Goal: Information Seeking & Learning: Learn about a topic

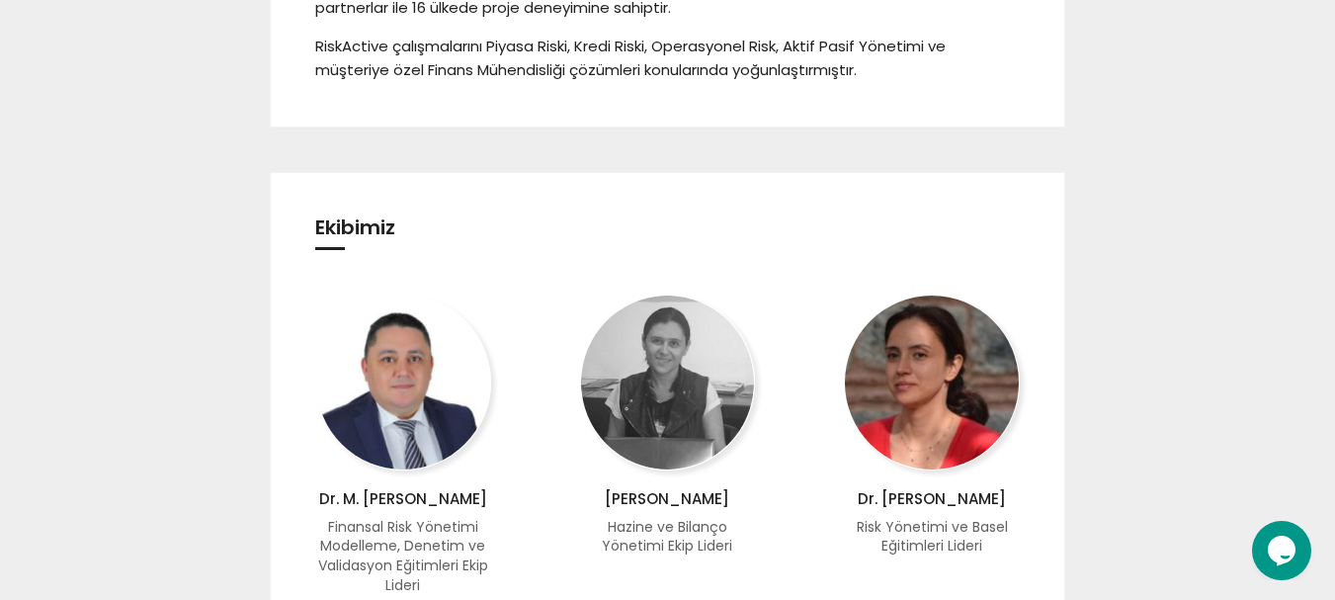
drag, startPoint x: 315, startPoint y: 231, endPoint x: 340, endPoint y: 240, distance: 26.3
click at [338, 240] on h3 "Ekibimiz" at bounding box center [667, 233] width 705 height 33
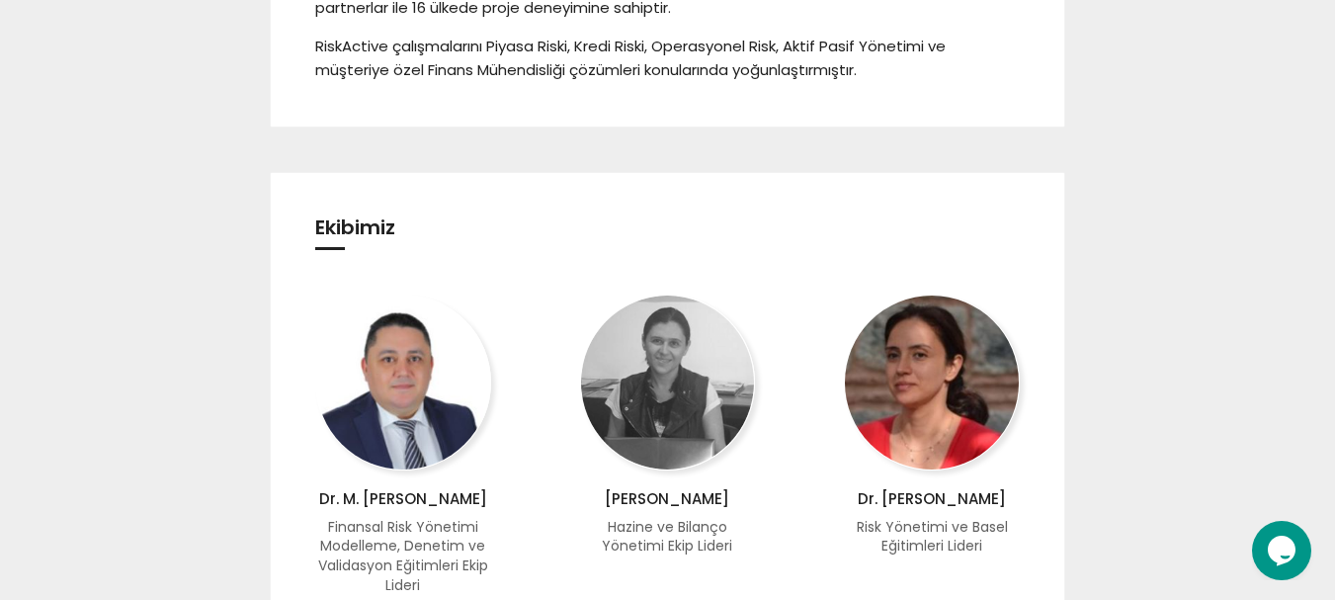
click at [365, 217] on h3 "Ekibimiz" at bounding box center [667, 233] width 705 height 33
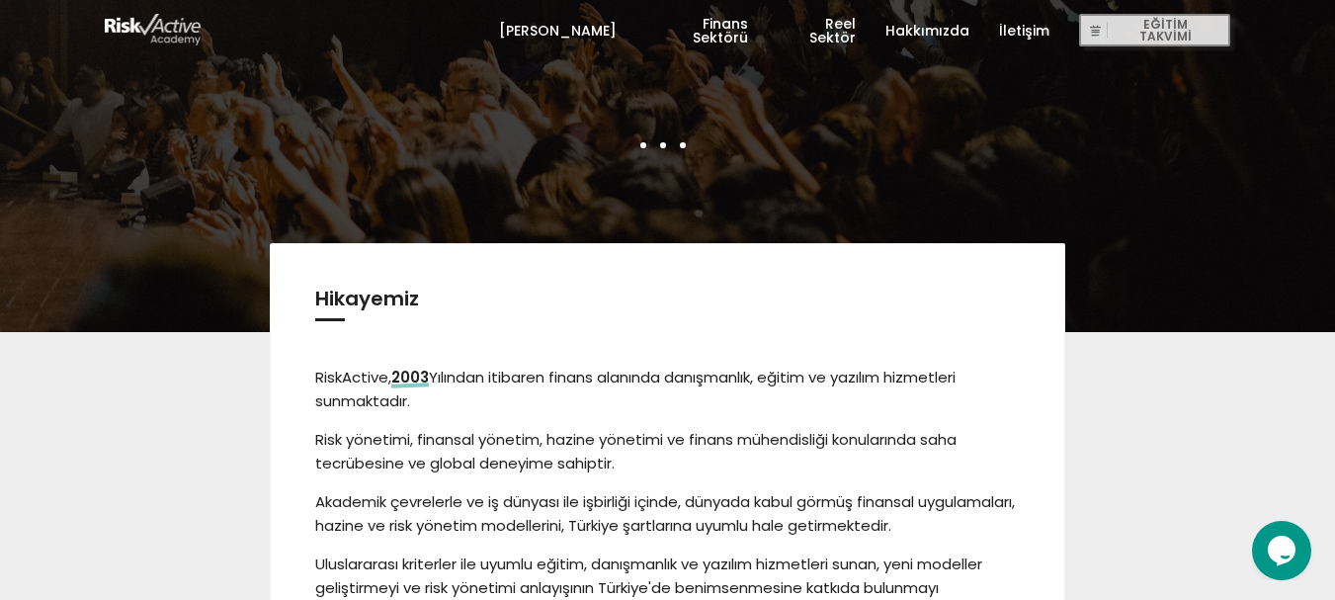
click at [914, 26] on link "Hakkımızda" at bounding box center [927, 30] width 84 height 59
click at [827, 31] on link "Reel Sektör" at bounding box center [817, 30] width 78 height 59
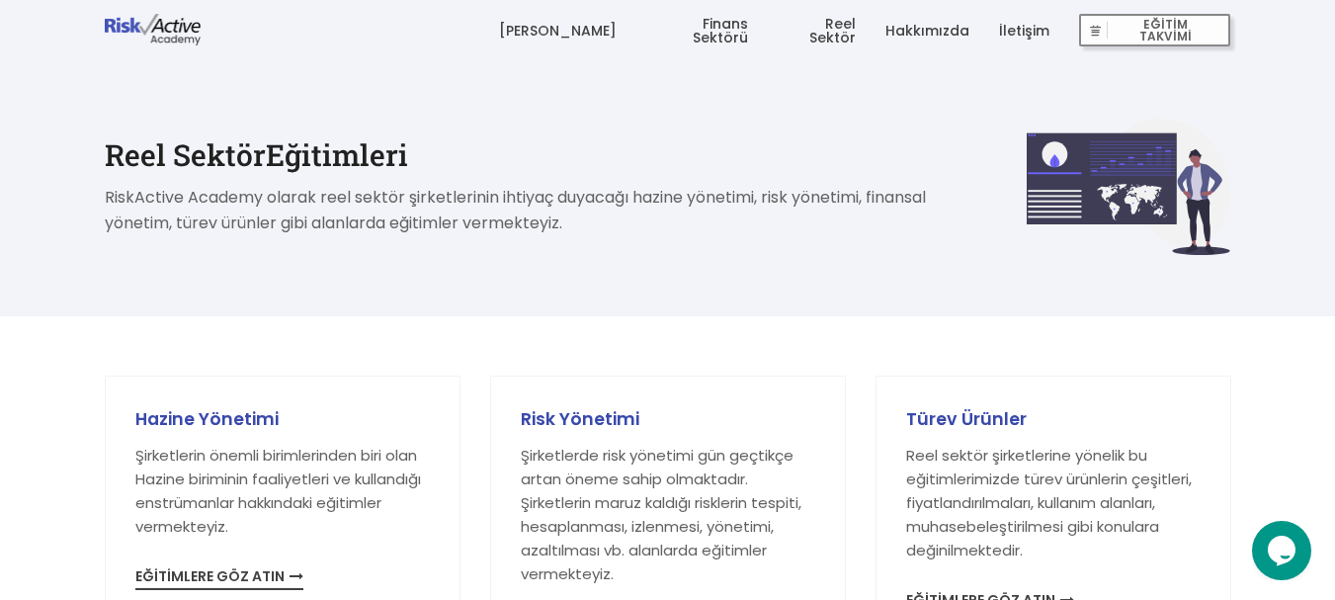
click at [720, 26] on link "Finans Sektörü" at bounding box center [697, 30] width 102 height 59
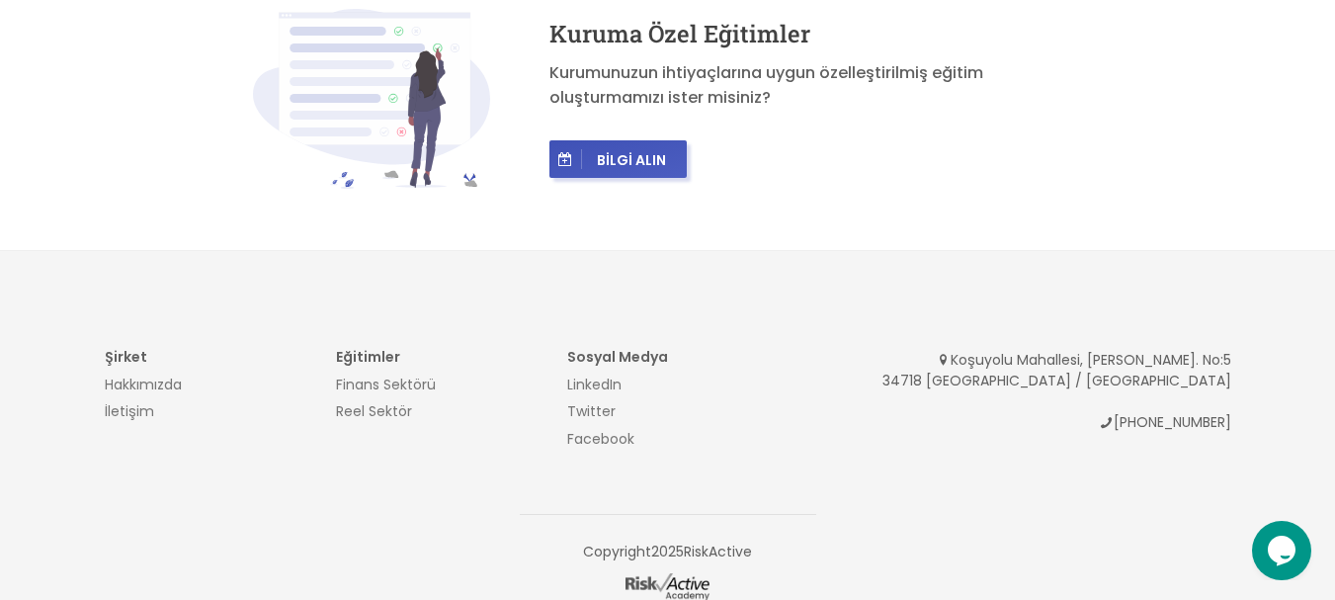
scroll to position [2054, 0]
